Goal: Information Seeking & Learning: Learn about a topic

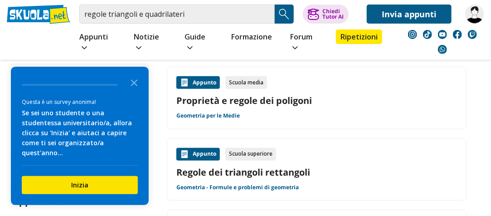
scroll to position [109, 0]
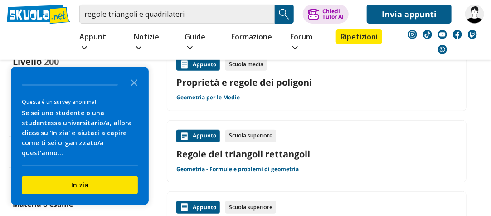
click at [206, 58] on div "Appunto" at bounding box center [199, 64] width 44 height 13
click at [133, 91] on icon "Close the survey" at bounding box center [134, 82] width 18 height 18
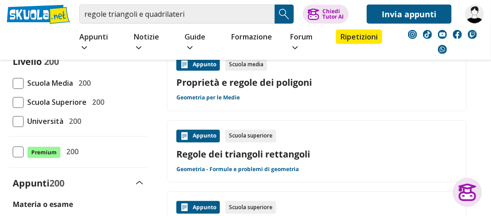
click at [21, 78] on span at bounding box center [18, 83] width 11 height 11
click at [13, 83] on input "Scuola Media 200" at bounding box center [13, 83] width 0 height 0
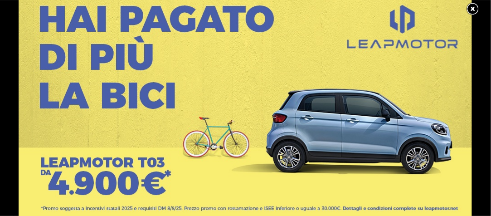
click at [436, 124] on link at bounding box center [264, 154] width 491 height 318
click at [472, 6] on link at bounding box center [478, 9] width 23 height 14
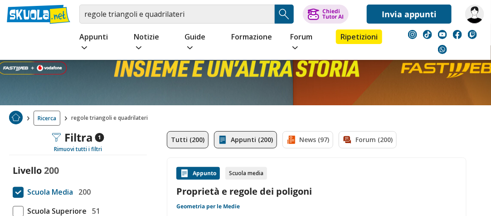
click at [259, 131] on link "Appunti (200)" at bounding box center [245, 139] width 63 height 17
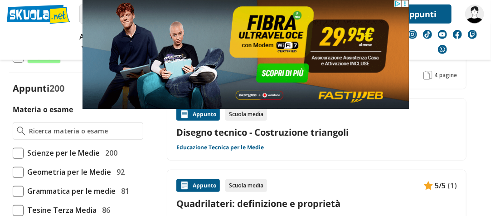
scroll to position [218, 0]
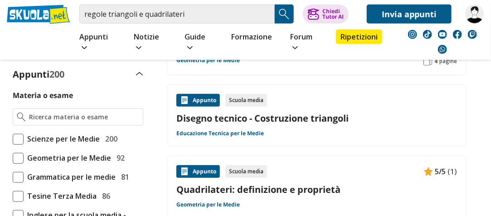
click at [258, 183] on link "Quadrilateri: definizione e proprietà" at bounding box center [317, 189] width 281 height 12
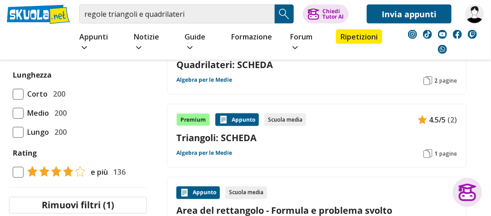
scroll to position [418, 0]
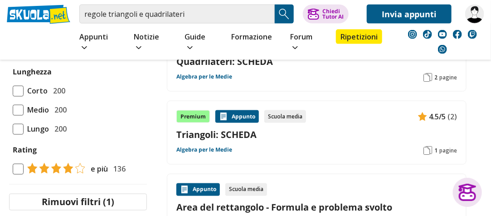
click at [250, 110] on div "Appunto" at bounding box center [238, 116] width 44 height 13
